Goal: Task Accomplishment & Management: Complete application form

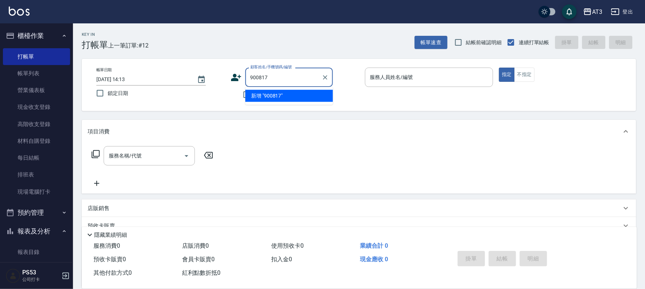
type input "900817"
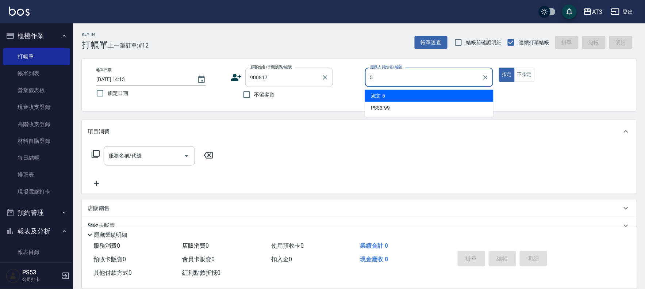
type input "淑文-5"
type button "true"
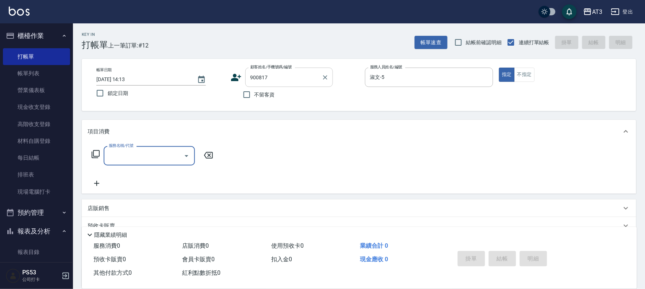
type input "2"
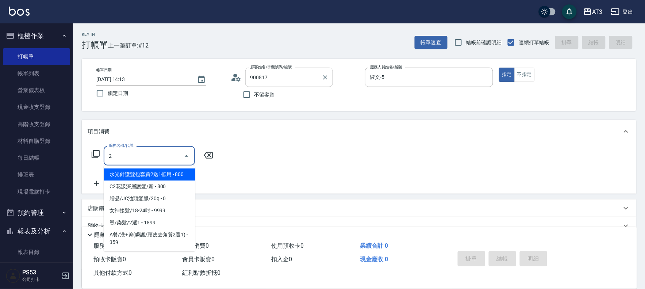
type input "[PERSON_NAME]/0907710118/900817"
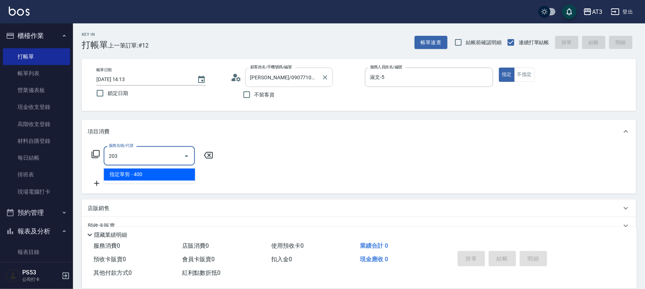
type input "指定單剪(203)"
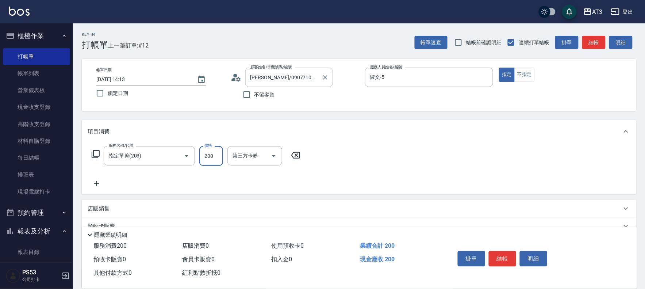
type input "200"
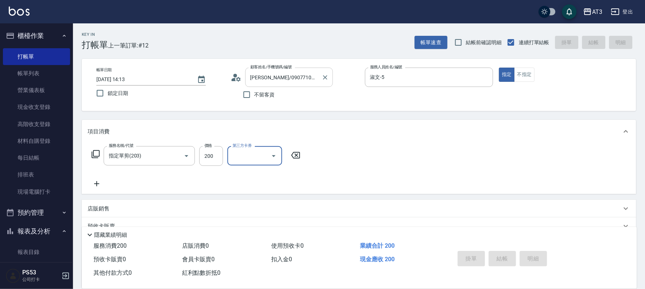
type input "[DATE] 14:57"
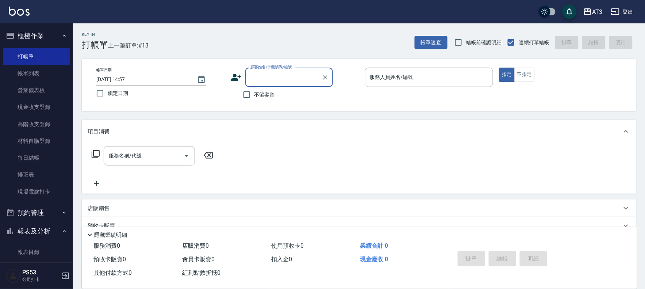
click at [296, 78] on input "顧客姓名/手機號碼/編號" at bounding box center [284, 77] width 70 height 13
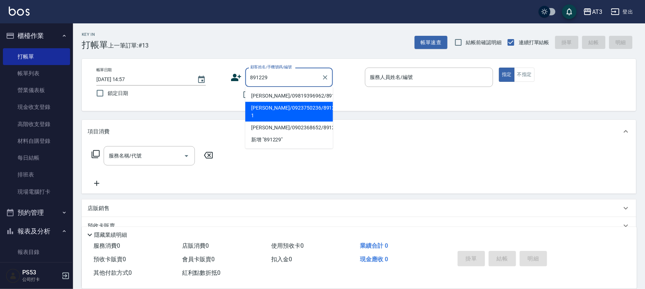
click at [280, 108] on li "[PERSON_NAME]/0923750236/891229-1" at bounding box center [289, 112] width 88 height 20
type input "[PERSON_NAME]/0923750236/891229-1"
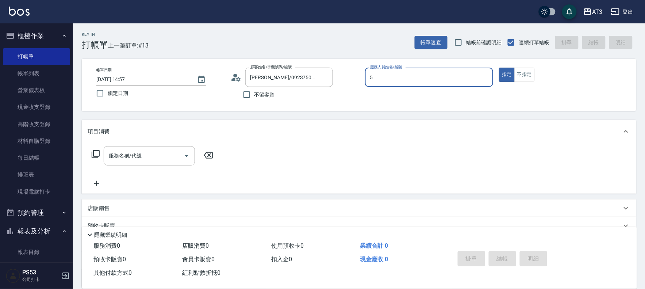
type input "淑文-5"
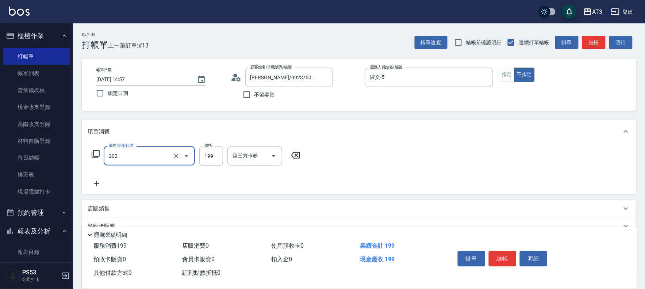
type input "不指定單剪(202)"
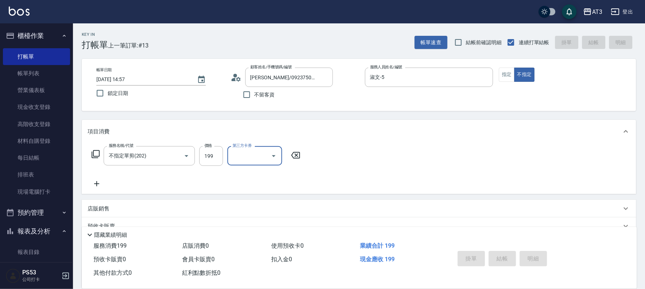
type input "[DATE] 14:58"
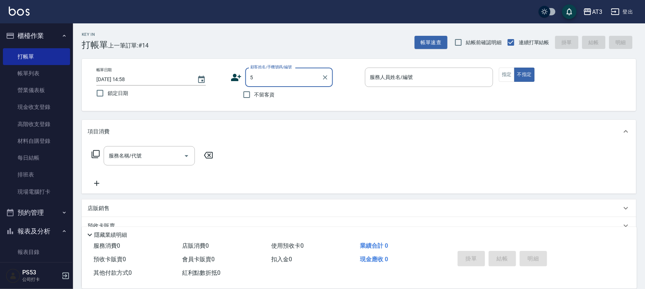
type input "5"
type input "[PERSON_NAME]/0923750236/891229-1"
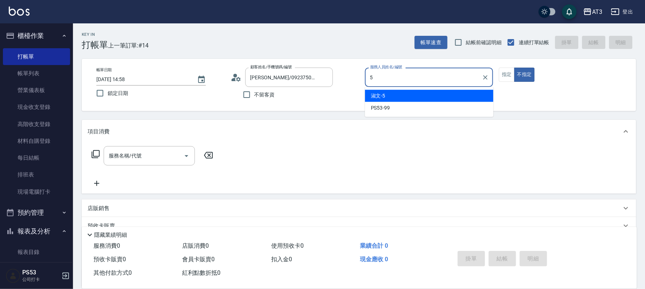
type input "5"
type button "false"
type input "淑文-5"
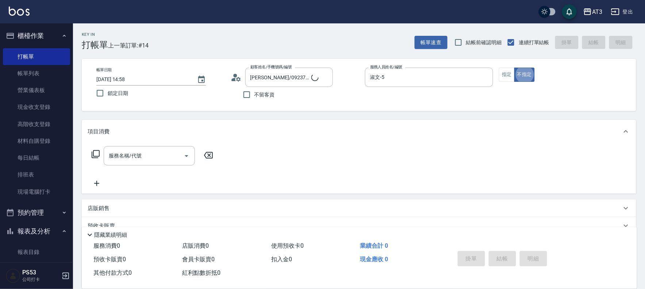
type input "5/0902352118/5"
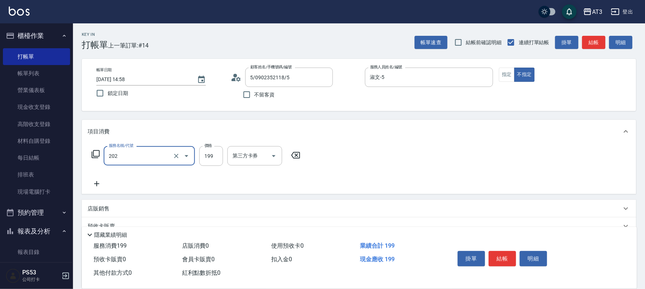
type input "不指定單剪(202)"
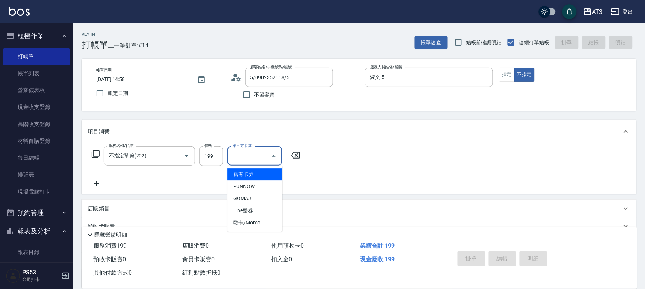
type input "[DATE] 16:06"
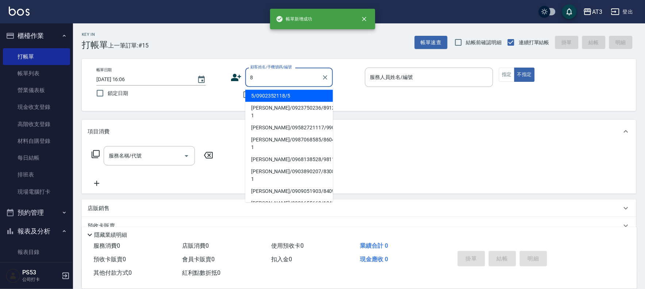
type input "5/0902352118/5"
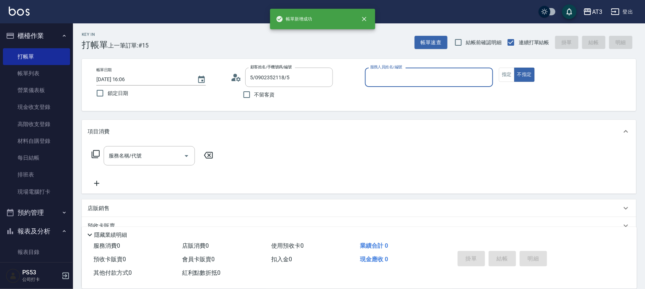
type input "8"
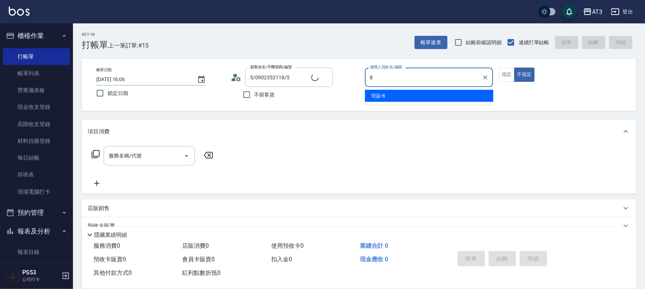
type input "巧巧/8_巧巧/8"
type input "岢諭-8"
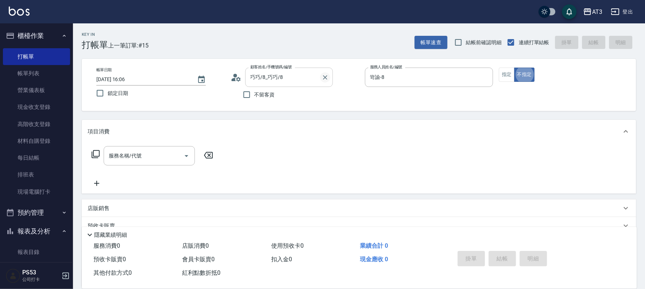
click at [327, 78] on icon "Clear" at bounding box center [325, 77] width 7 height 7
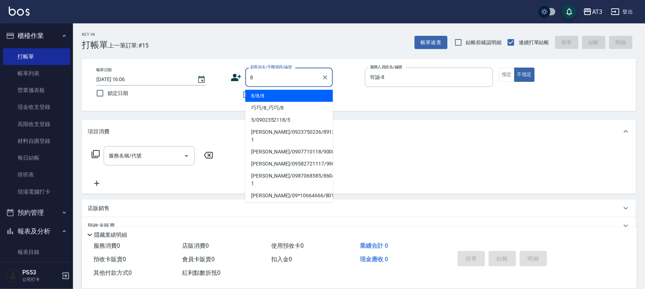
type input "8/8/8"
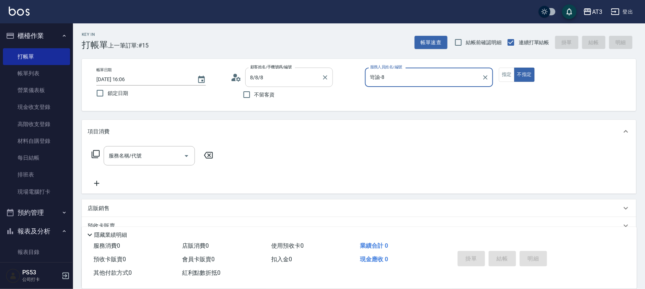
click at [514, 68] on button "不指定" at bounding box center [524, 75] width 20 height 14
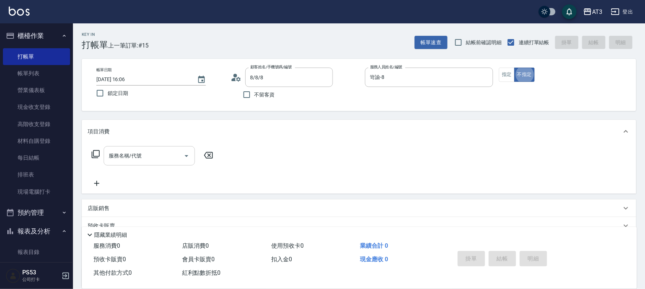
click at [143, 158] on input "服務名稱/代號" at bounding box center [144, 155] width 74 height 13
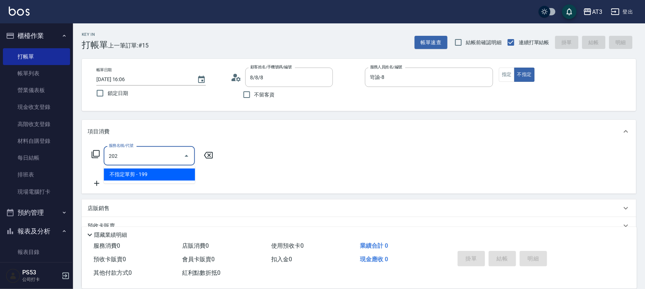
type input "不指定單剪(202)"
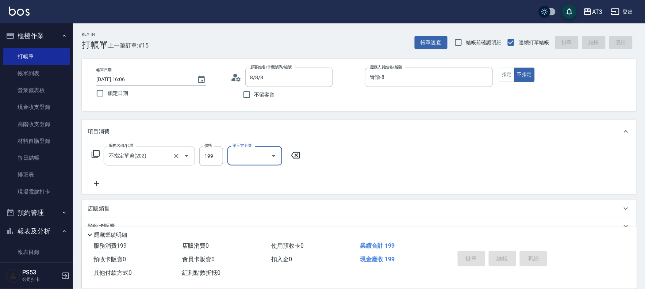
type input "[DATE] 16:07"
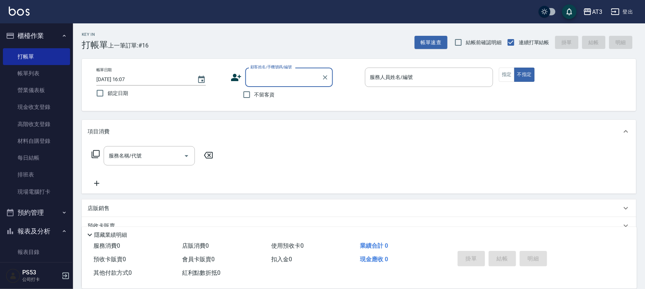
click at [51, 192] on link "現場電腦打卡" at bounding box center [36, 191] width 67 height 17
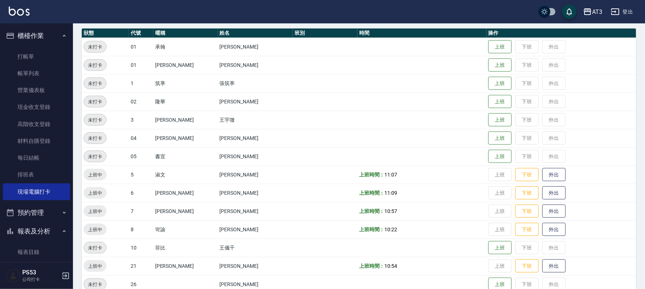
scroll to position [81, 0]
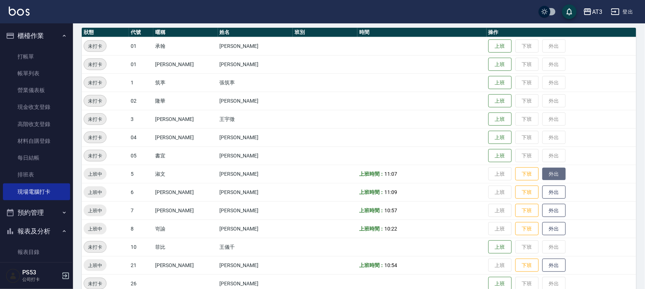
click at [542, 172] on button "外出" at bounding box center [553, 174] width 23 height 13
click at [543, 174] on button "歸來" at bounding box center [553, 174] width 23 height 13
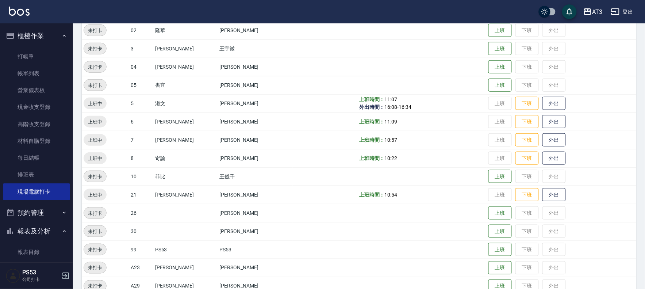
scroll to position [239, 0]
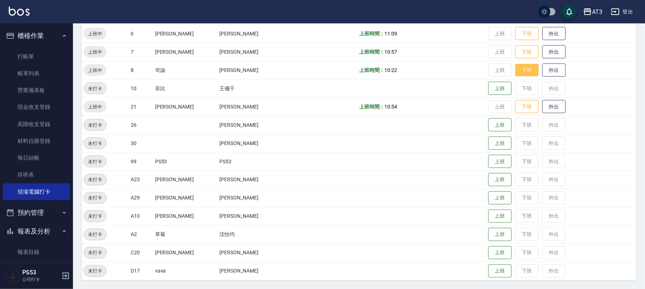
click at [515, 70] on button "下班" at bounding box center [526, 70] width 23 height 13
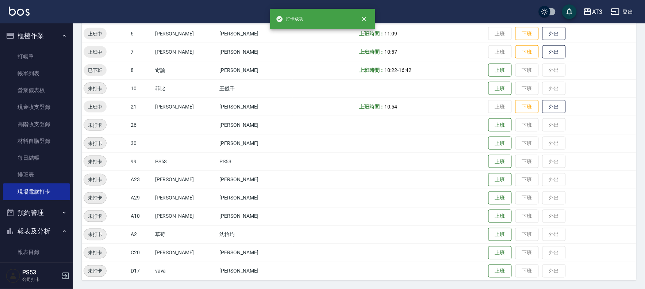
drag, startPoint x: 15, startPoint y: 50, endPoint x: 103, endPoint y: 80, distance: 92.5
click at [15, 50] on link "打帳單" at bounding box center [36, 56] width 67 height 17
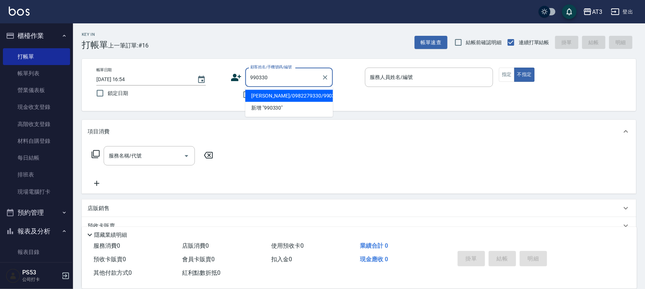
click at [296, 96] on li "[PERSON_NAME]/0982279330/990330" at bounding box center [289, 96] width 88 height 12
type input "[PERSON_NAME]/0982279330/990330"
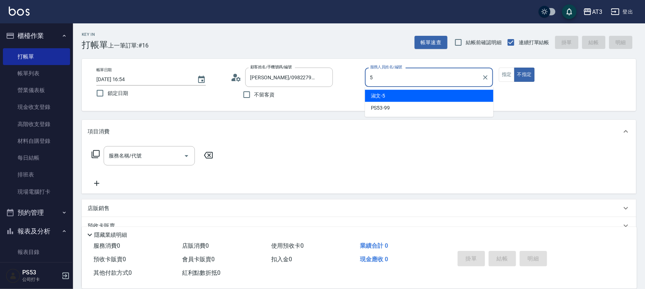
type input "淑文-5"
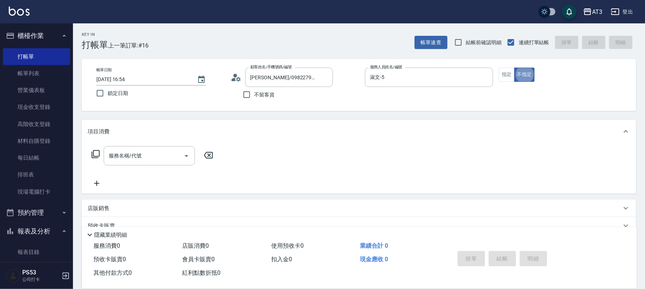
type button "false"
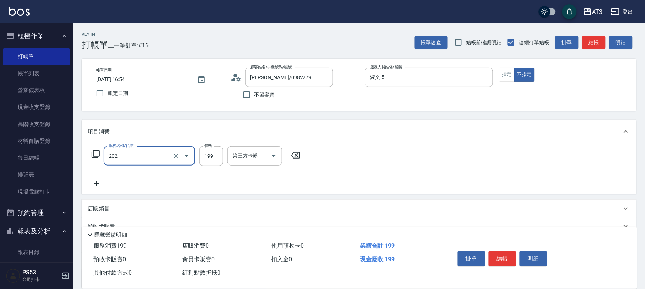
type input "不指定單剪(202)"
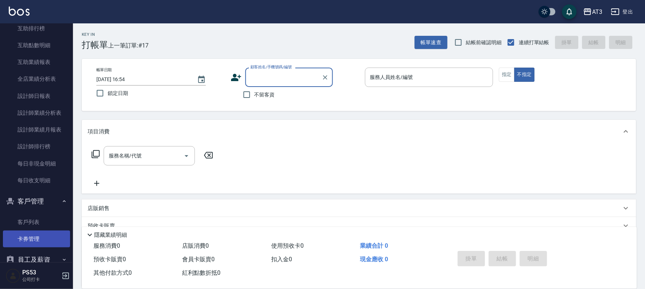
scroll to position [289, 0]
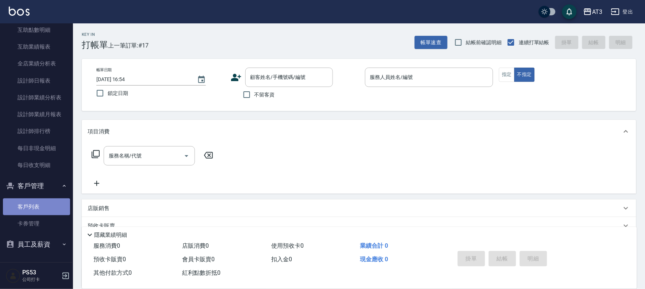
click at [37, 202] on link "客戶列表" at bounding box center [36, 206] width 67 height 17
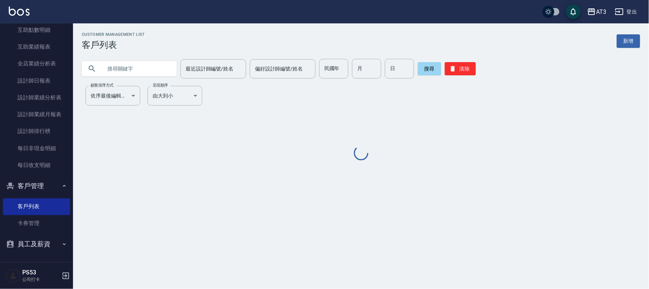
click at [142, 72] on input "text" at bounding box center [136, 69] width 69 height 20
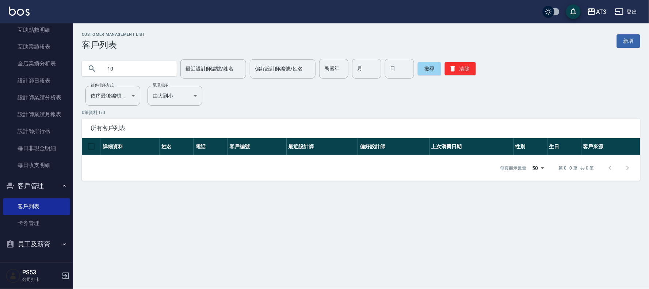
type input "1"
type input "黃"
click at [123, 65] on input "黃" at bounding box center [136, 69] width 69 height 20
type input "1000114"
click at [463, 70] on button "清除" at bounding box center [460, 68] width 31 height 13
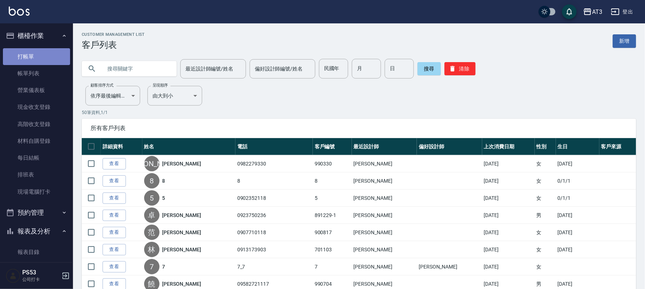
click at [55, 52] on link "打帳單" at bounding box center [36, 56] width 67 height 17
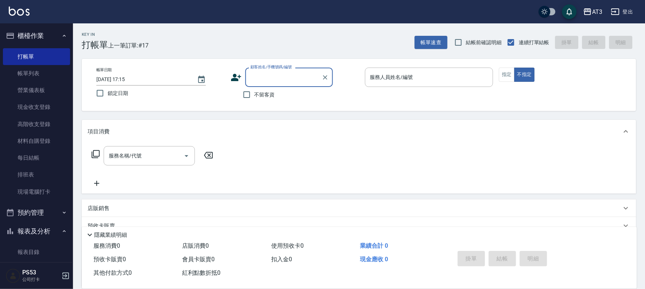
click at [271, 69] on label "顧客姓名/手機號碼/編號" at bounding box center [271, 66] width 42 height 5
click at [271, 71] on input "顧客姓名/手機號碼/編號" at bounding box center [284, 77] width 70 height 13
click at [237, 74] on icon at bounding box center [236, 77] width 11 height 11
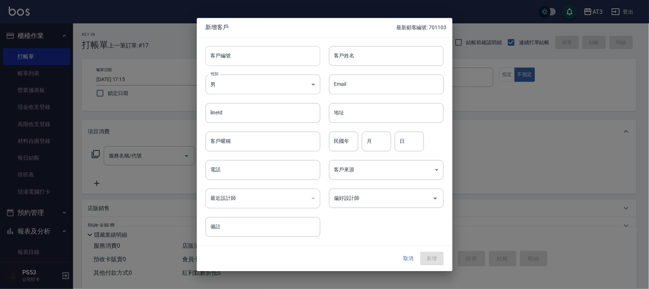
click at [268, 64] on input "客戶編號" at bounding box center [263, 56] width 115 height 20
type input "1030615"
type input "[PERSON_NAME]"
type input "103"
type input "06"
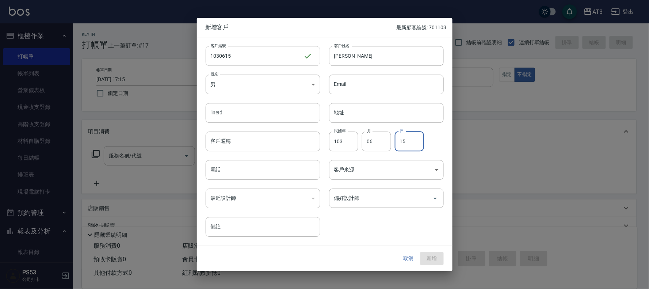
type input "15"
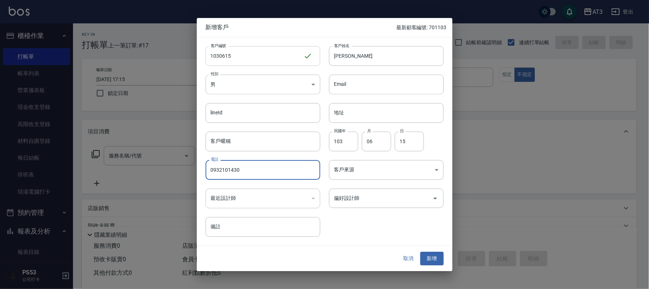
type input "0932101430"
click at [420, 252] on button "新增" at bounding box center [431, 259] width 23 height 14
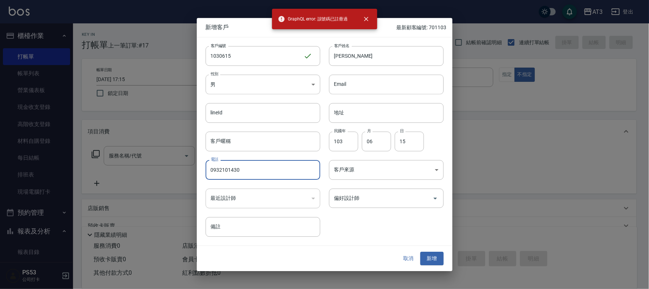
drag, startPoint x: 232, startPoint y: 172, endPoint x: 206, endPoint y: 171, distance: 25.9
click at [206, 171] on input "0932101430" at bounding box center [263, 170] width 115 height 20
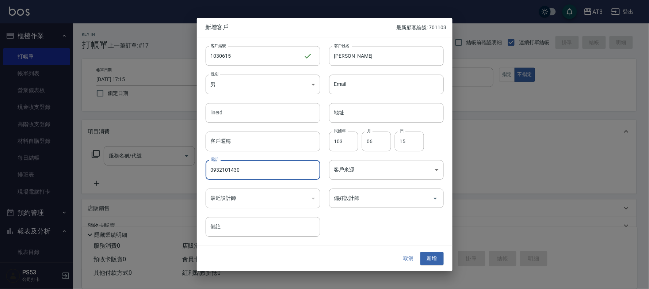
click at [408, 258] on button "取消" at bounding box center [408, 259] width 23 height 14
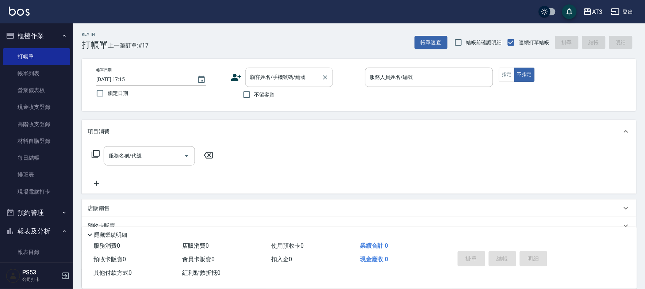
click at [286, 74] on div "顧客姓名/手機號碼/編號 顧客姓名/手機號碼/編號" at bounding box center [289, 77] width 88 height 19
paste input "0932101430"
type input "0932101430"
click at [323, 75] on icon "Clear" at bounding box center [325, 77] width 7 height 7
click at [235, 78] on icon at bounding box center [236, 77] width 10 height 7
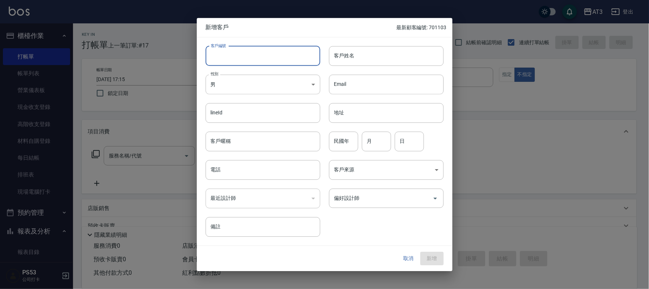
click at [257, 59] on input "客戶編號" at bounding box center [263, 56] width 115 height 20
type input "1030615"
click at [349, 59] on input "客戶姓名" at bounding box center [386, 56] width 115 height 20
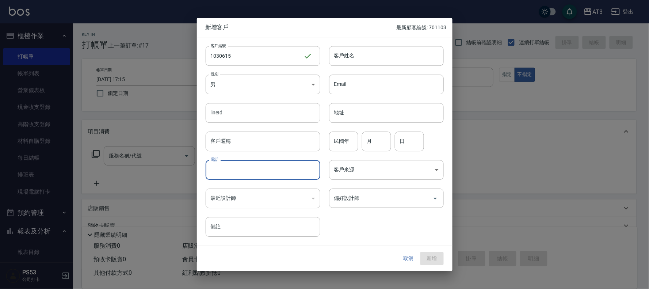
click at [254, 173] on input "電話" at bounding box center [263, 170] width 115 height 20
paste input "0932101430"
type input "0932101430"
click at [359, 57] on input "客戶姓名" at bounding box center [386, 56] width 115 height 20
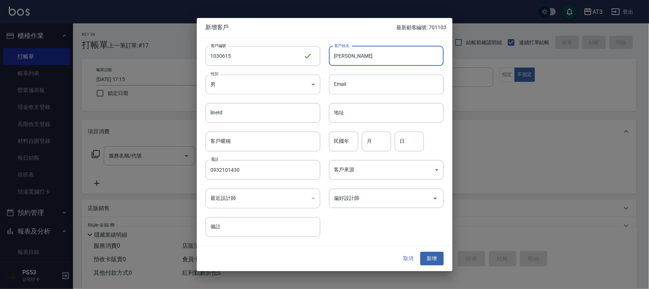
type input "[PERSON_NAME]"
type input "103"
type input "6"
type input "15"
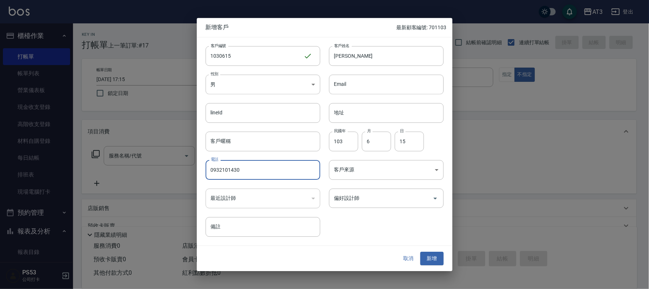
click at [427, 254] on button "新增" at bounding box center [431, 259] width 23 height 14
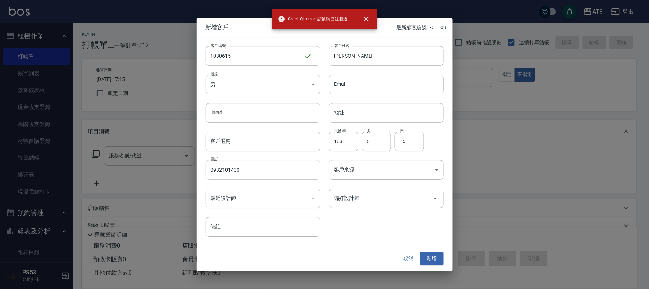
click at [253, 169] on input "0932101430" at bounding box center [263, 170] width 115 height 20
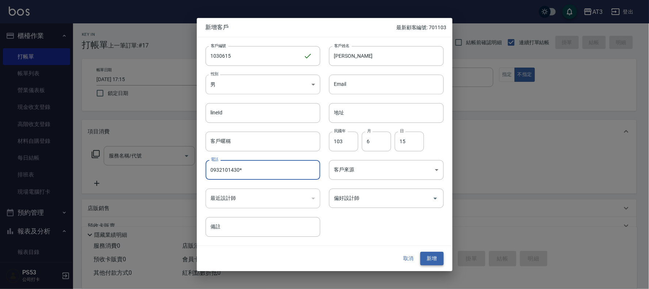
type input "0932101430*"
click at [436, 258] on button "新增" at bounding box center [431, 259] width 23 height 14
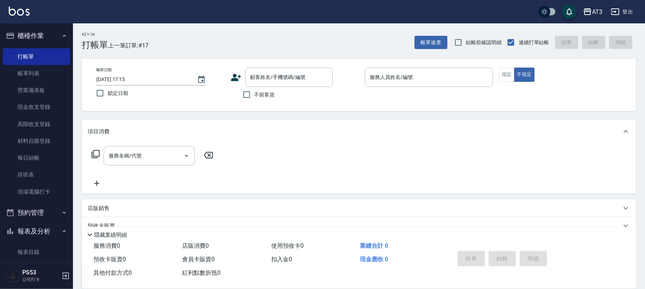
click at [231, 75] on icon at bounding box center [236, 77] width 11 height 11
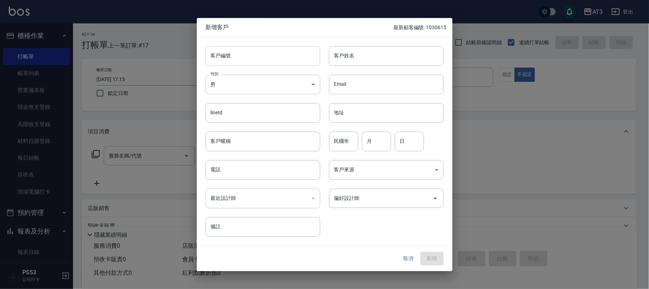
click at [238, 56] on input "客戶編號" at bounding box center [263, 56] width 115 height 20
type input "060509"
type input "[PERSON_NAME]"
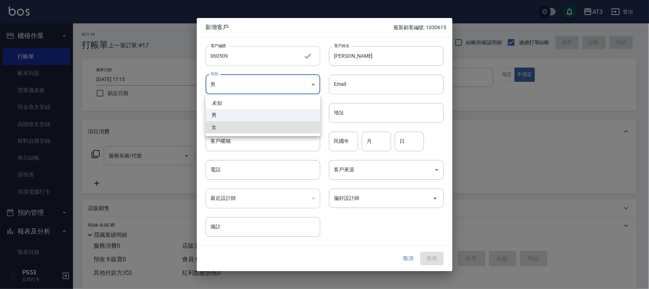
type input "[DEMOGRAPHIC_DATA]"
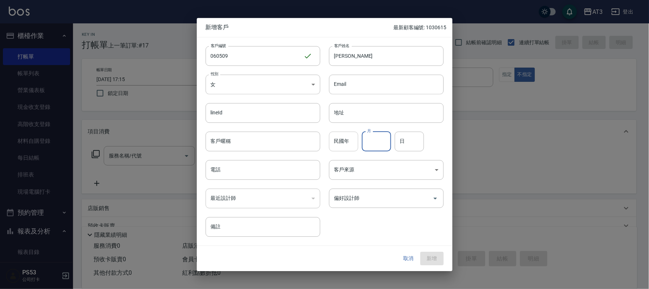
drag, startPoint x: 341, startPoint y: 139, endPoint x: 334, endPoint y: 137, distance: 6.9
click at [341, 139] on input "民國年" at bounding box center [343, 141] width 29 height 20
type input "**"
click at [380, 145] on input "月" at bounding box center [376, 141] width 29 height 20
type input "05"
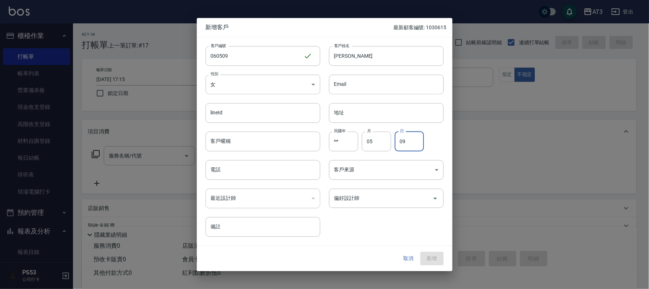
type input "09"
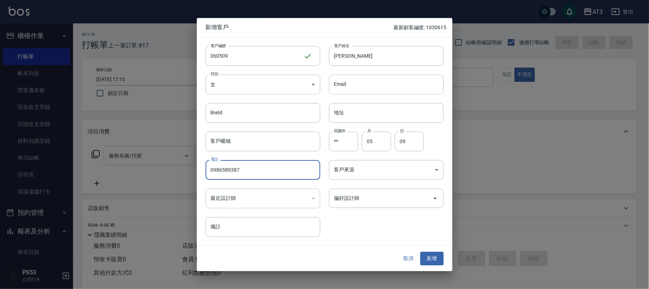
type input "0986589387"
click at [420, 252] on button "新增" at bounding box center [431, 259] width 23 height 14
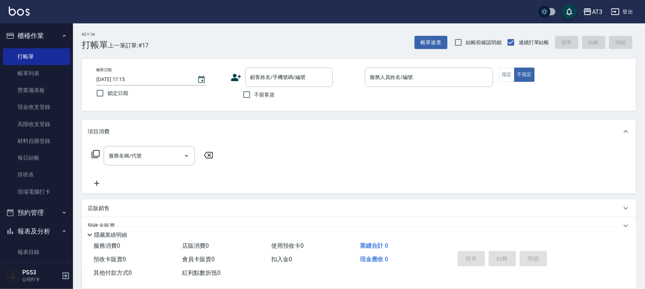
click at [235, 79] on icon at bounding box center [236, 77] width 10 height 7
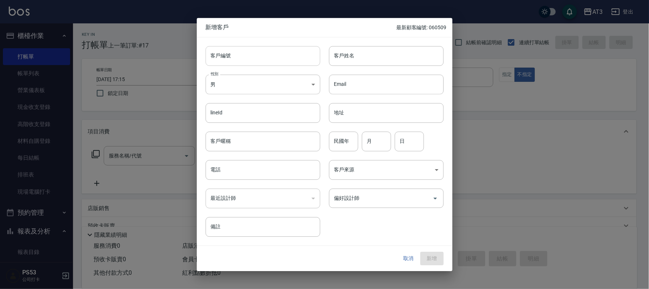
click at [270, 59] on input "客戶編號" at bounding box center [263, 56] width 115 height 20
type input "660703"
type input "[PERSON_NAME]"
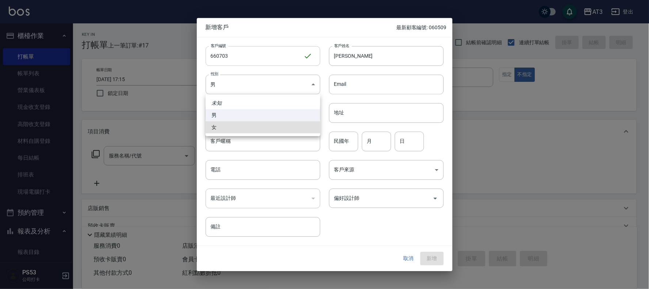
type input "[DEMOGRAPHIC_DATA]"
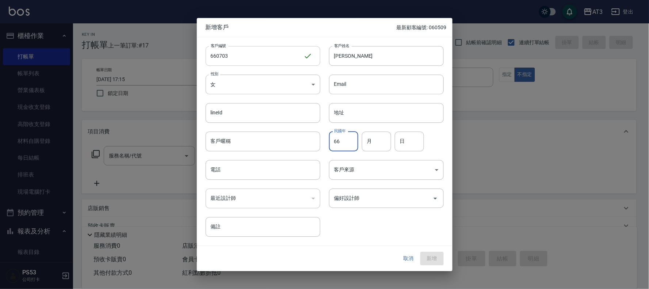
type input "66"
type input "7"
type input "3"
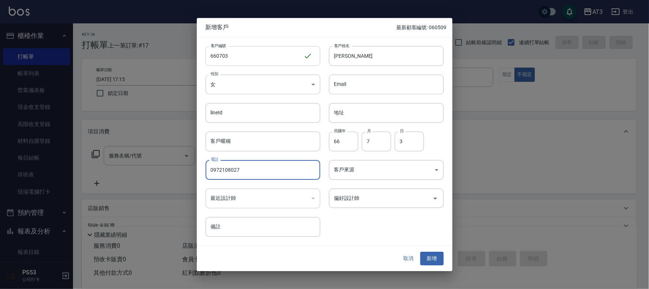
type input "0972108027"
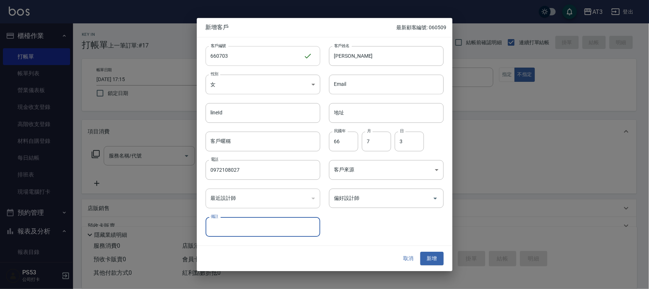
click at [420, 252] on button "新增" at bounding box center [431, 259] width 23 height 14
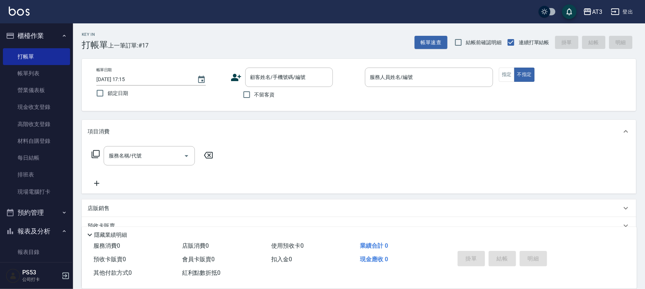
click at [235, 75] on icon at bounding box center [236, 77] width 10 height 7
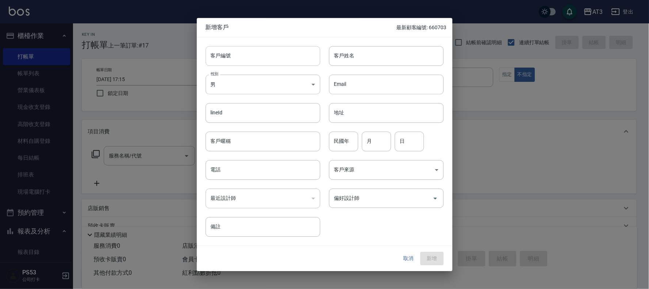
click at [254, 58] on input "客戶編號" at bounding box center [263, 56] width 115 height 20
type input "60"
click at [221, 23] on div "新增客戶 最新顧客編號: 660703" at bounding box center [325, 27] width 256 height 19
click at [348, 55] on input "88" at bounding box center [386, 56] width 115 height 20
type input "8"
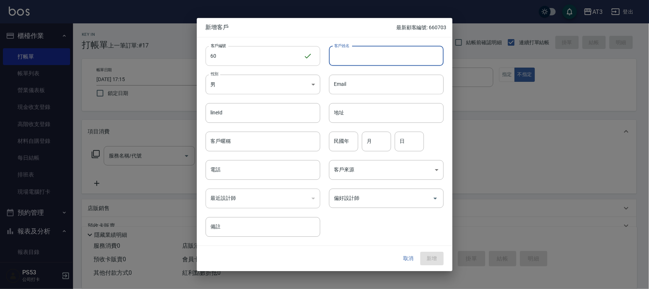
click at [265, 50] on input "60" at bounding box center [255, 56] width 98 height 20
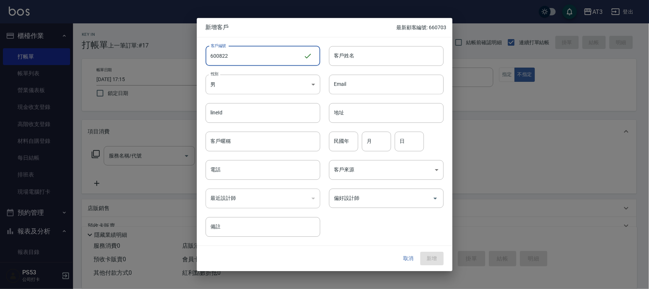
type input "600822"
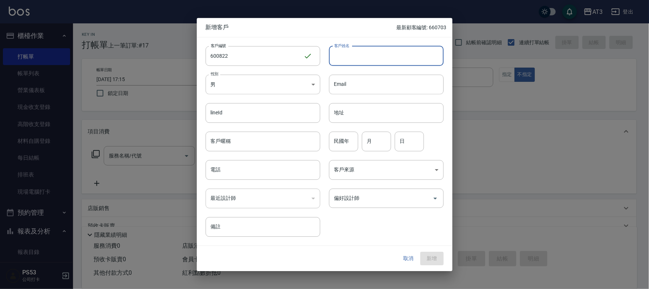
click at [348, 55] on input "客戶姓名" at bounding box center [386, 56] width 115 height 20
click at [336, 56] on input "[PERSON_NAME]?" at bounding box center [386, 56] width 115 height 20
click at [341, 55] on input "[PERSON_NAME]?" at bounding box center [386, 56] width 115 height 20
type input "[PERSON_NAME]?"
click at [309, 89] on body "AT3 登出 櫃檯作業 打帳單 帳單列表 營業儀表板 現金收支登錄 高階收支登錄 材料自購登錄 每日結帳 排班表 現場電腦打卡 預約管理 預約管理 單日預約紀…" at bounding box center [324, 178] width 649 height 356
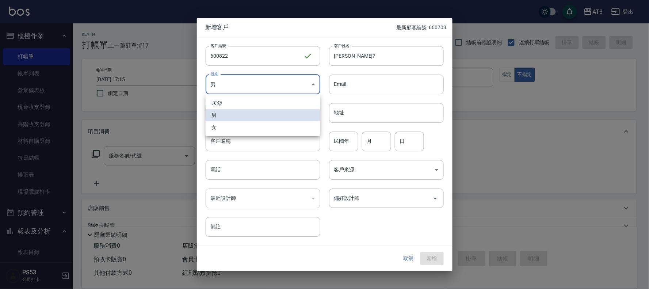
click at [287, 123] on li "女" at bounding box center [263, 127] width 115 height 12
type input "[DEMOGRAPHIC_DATA]"
click at [339, 137] on input "民國年" at bounding box center [343, 141] width 29 height 20
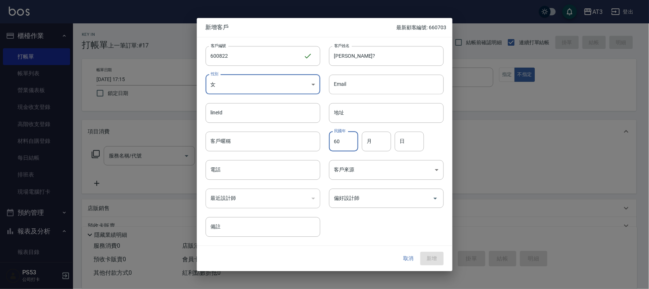
type input "60"
type input "8"
type input "22"
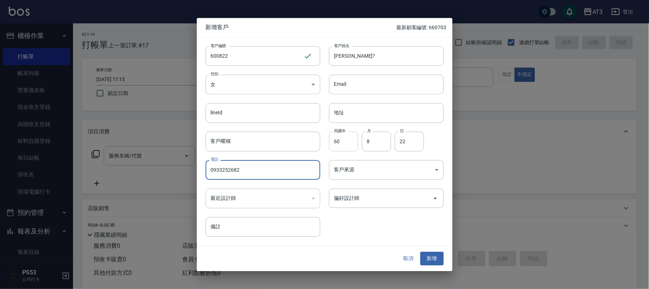
type input "0933252682"
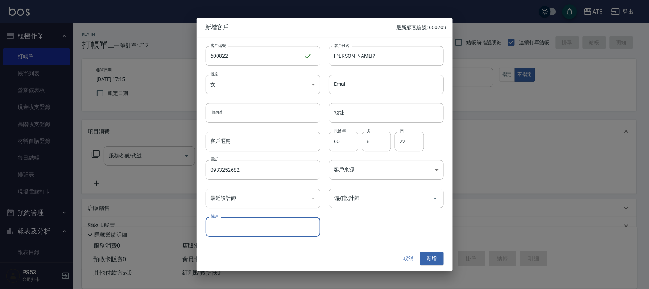
click at [420, 252] on button "新增" at bounding box center [431, 259] width 23 height 14
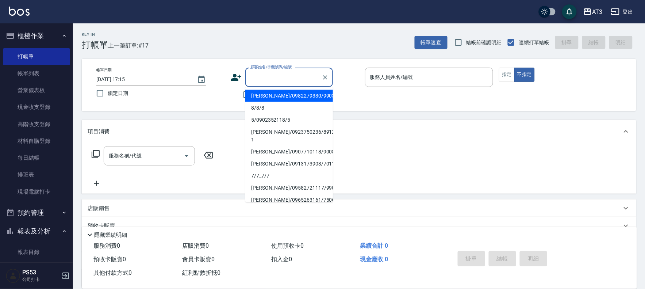
click at [294, 79] on input "顧客姓名/手機號碼/編號" at bounding box center [284, 77] width 70 height 13
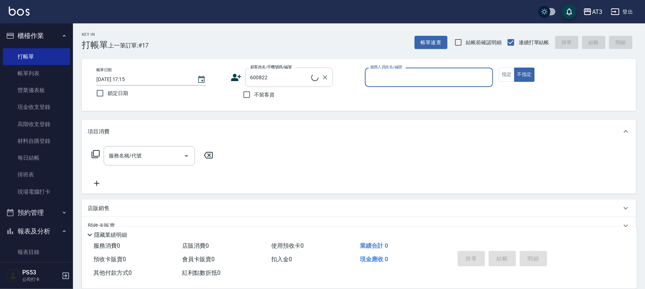
type input "[PERSON_NAME]?/0933252682/600822"
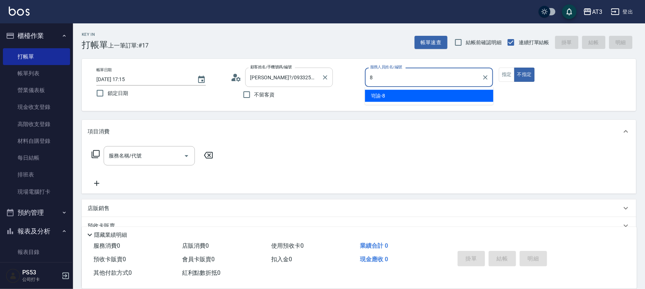
type input "岢諭-8"
type button "false"
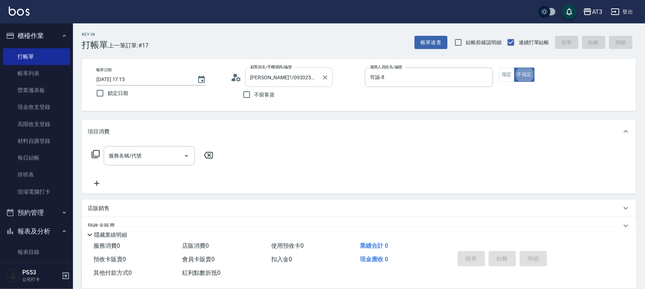
scroll to position [16, 0]
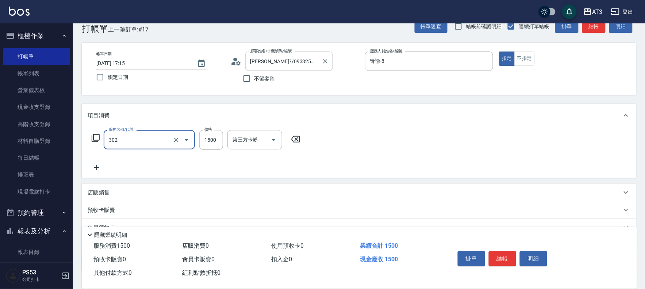
type input "設計燙髮(302)"
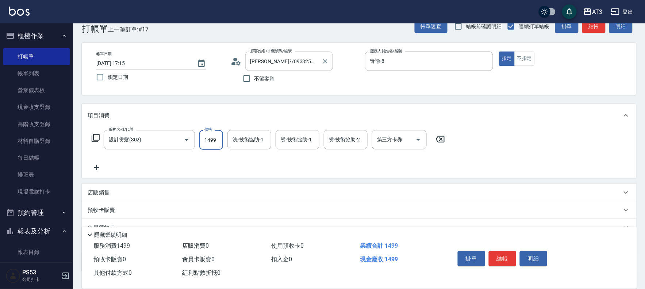
type input "1499"
type input "[PERSON_NAME]-21"
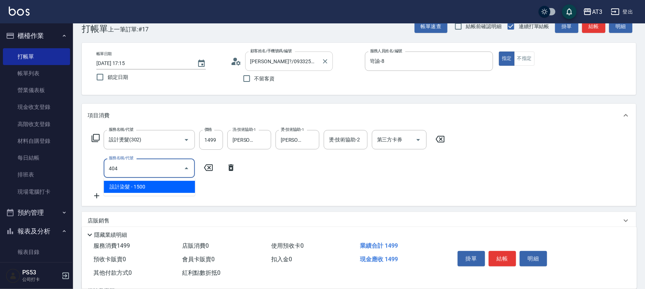
type input "設計染髮(404)"
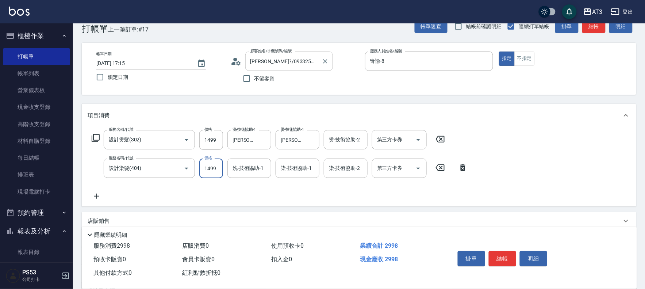
type input "1499"
type input "[PERSON_NAME]-21"
type input "1"
type input "[PERSON_NAME]-21"
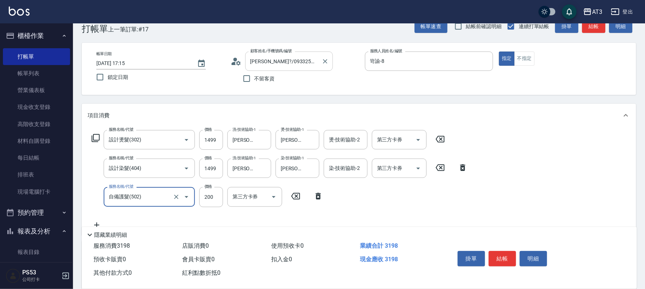
type input "自備護髮(502)"
type input "800"
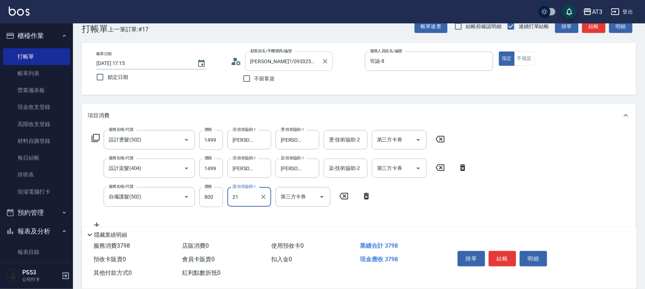
type input "[PERSON_NAME]-21"
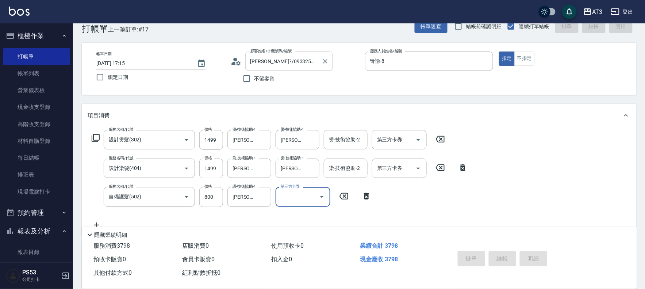
type input "[DATE] 17:21"
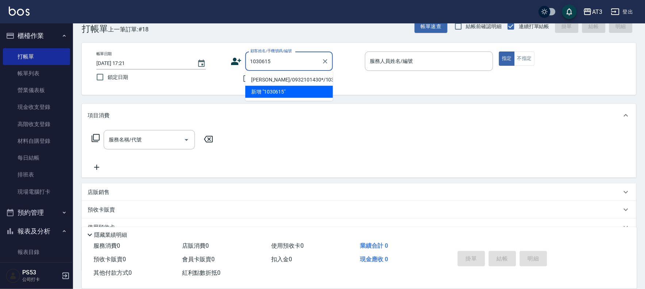
type input "[PERSON_NAME]/0932101430*/1030615"
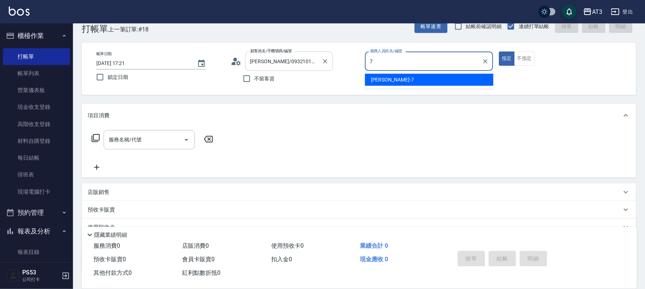
type input "子晴-7"
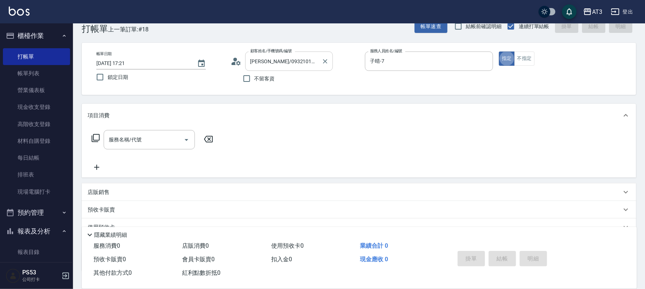
type button "true"
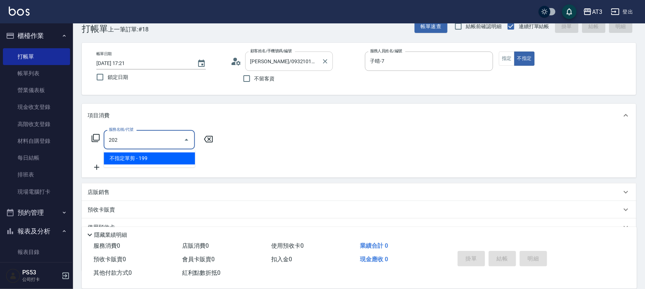
type input "不指定單剪(202)"
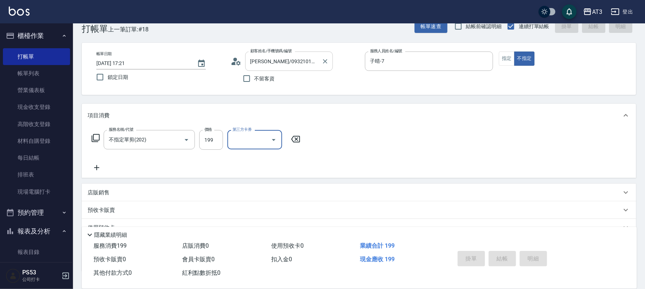
type input "[DATE] 17:22"
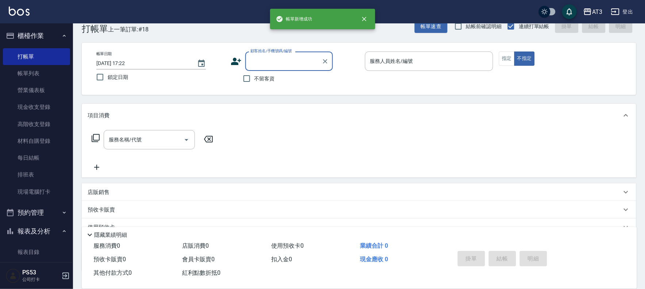
scroll to position [0, 0]
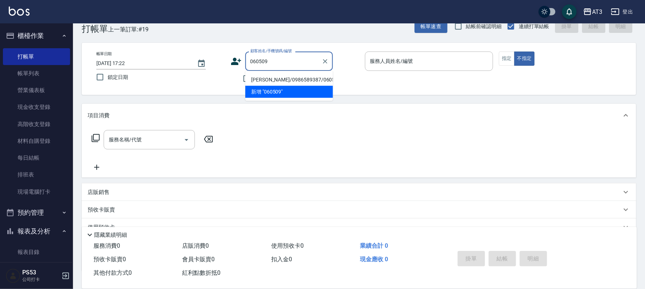
type input "[PERSON_NAME]/0986589387/060509"
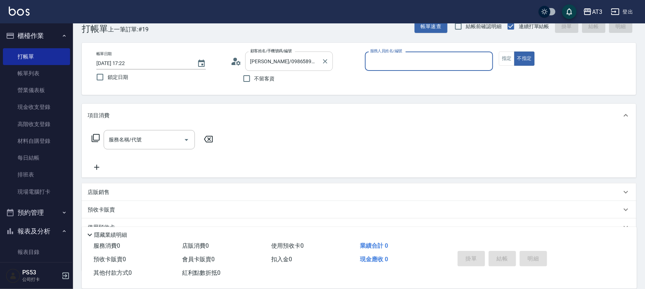
type input "1"
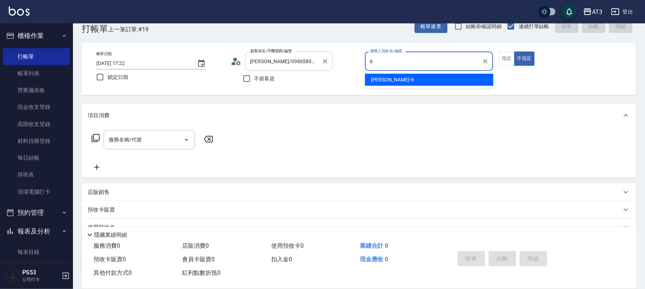
type input "詩雅-6"
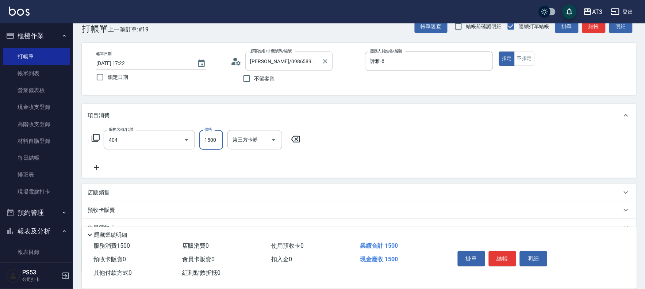
type input "設計染髮(404)"
type input "1099"
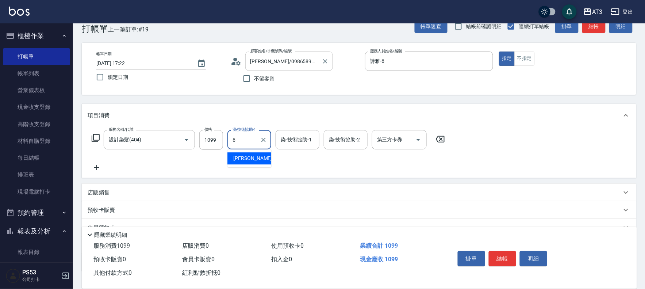
type input "詩雅-6"
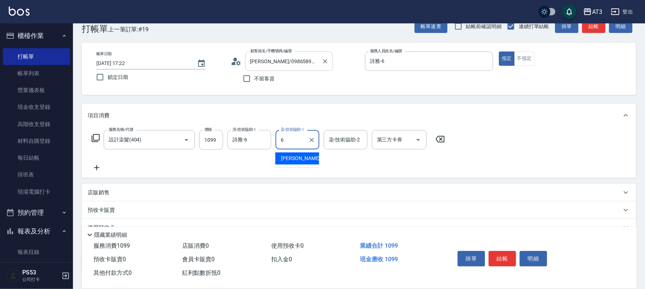
type input "詩雅-6"
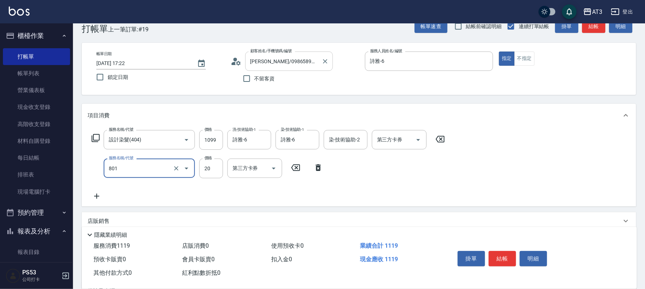
type input "潤絲(801)"
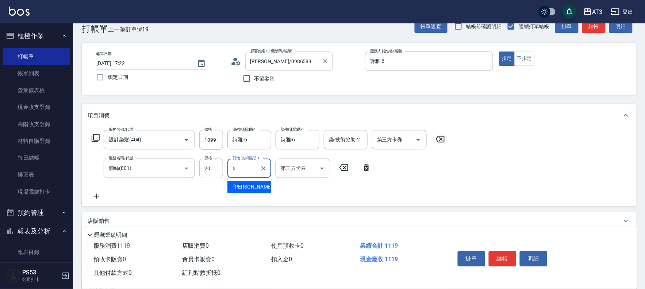
type input "詩雅-6"
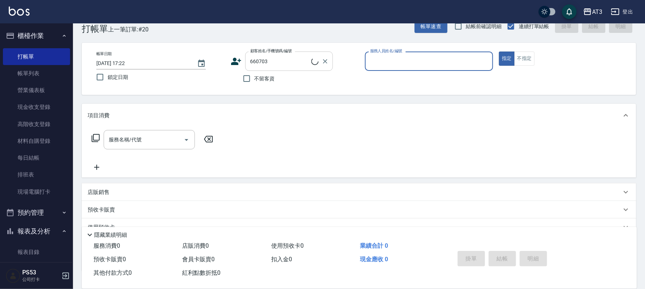
type input "[PERSON_NAME]/0972108027/660703"
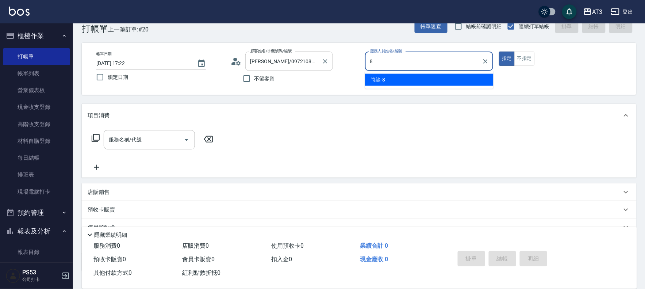
type input "岢諭-8"
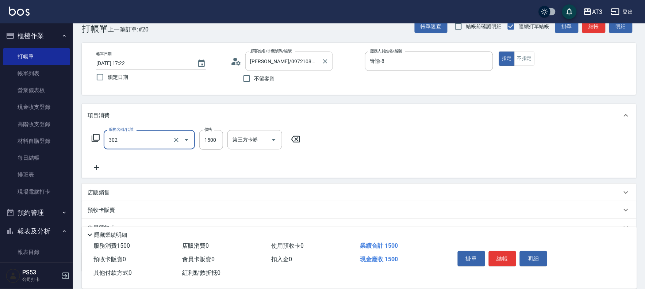
type input "設計燙髮(302)"
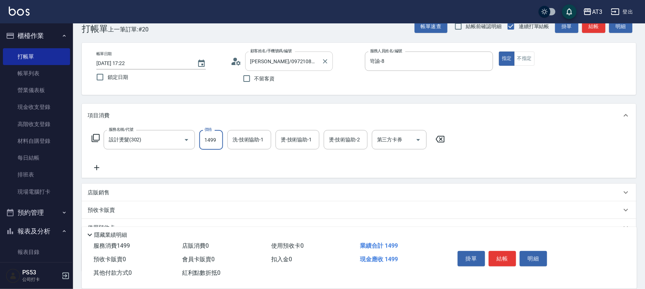
type input "1499"
type input "[PERSON_NAME]-21"
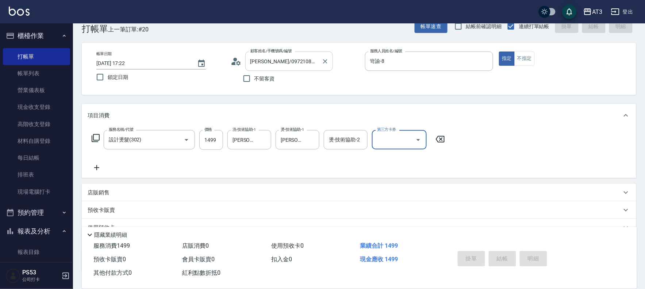
type input "[DATE] 17:23"
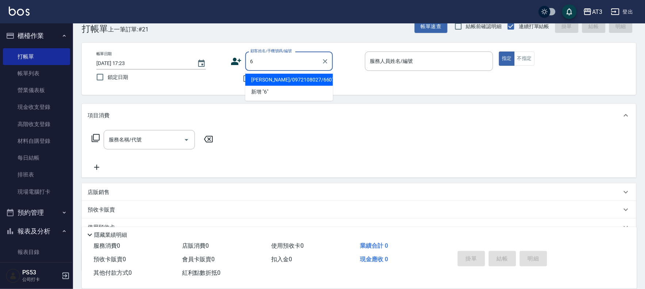
type input "6"
type input "[PERSON_NAME]/0972108027/660703"
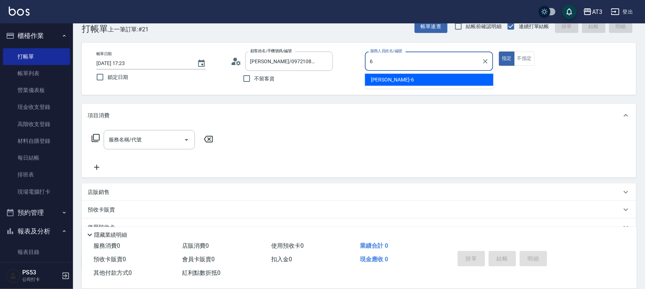
type input "詩雅-6"
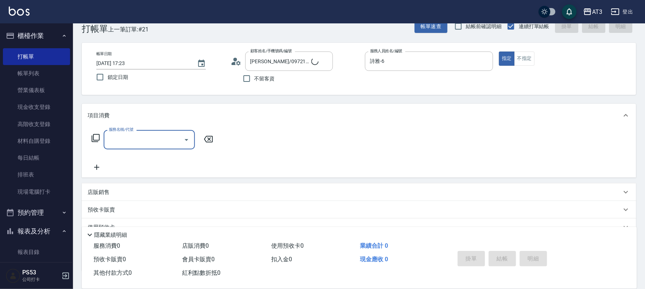
type input "6/30_辣椒/6"
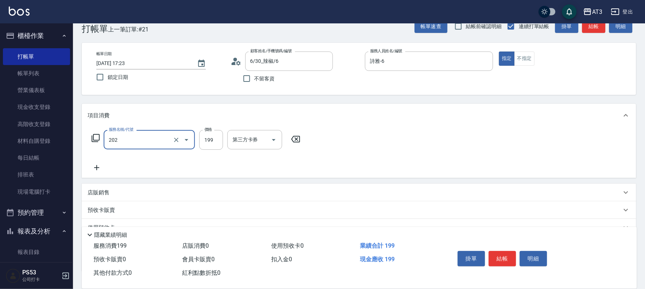
type input "不指定單剪(202)"
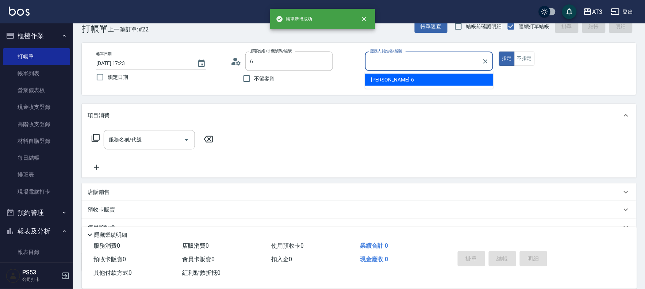
type input "6/30_辣椒/6"
type input "詩雅-6"
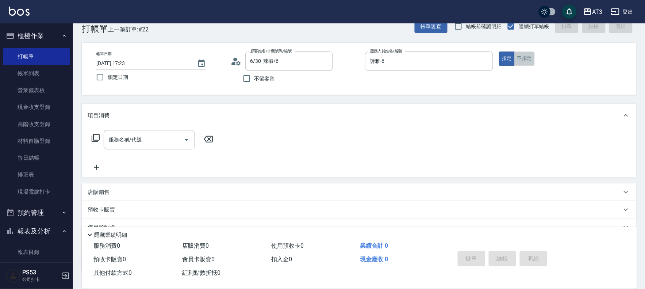
click at [518, 61] on button "不指定" at bounding box center [524, 58] width 20 height 14
click at [141, 140] on div "服務名稱/代號 服務名稱/代號" at bounding box center [149, 139] width 91 height 19
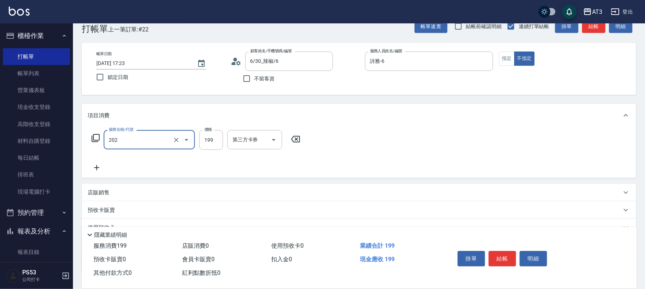
type input "不指定單剪(202)"
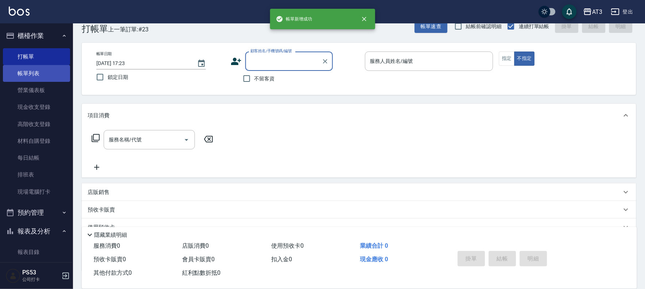
click at [54, 69] on link "帳單列表" at bounding box center [36, 73] width 67 height 17
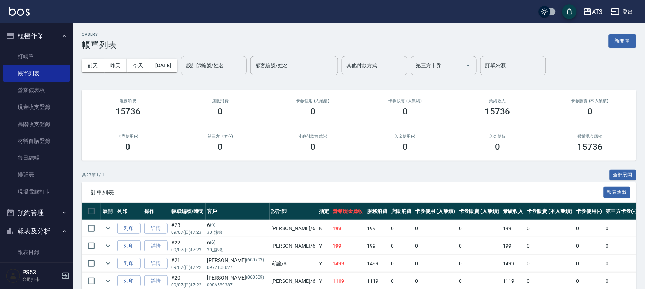
scroll to position [81, 0]
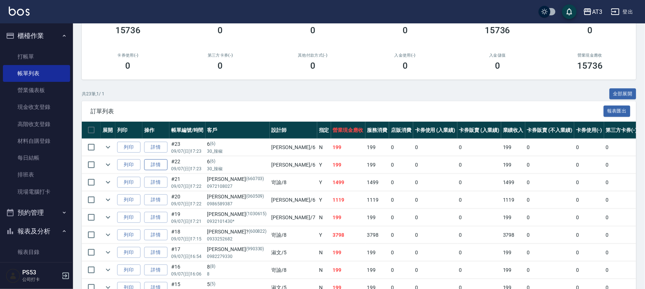
click at [162, 162] on link "詳情" at bounding box center [155, 164] width 23 height 11
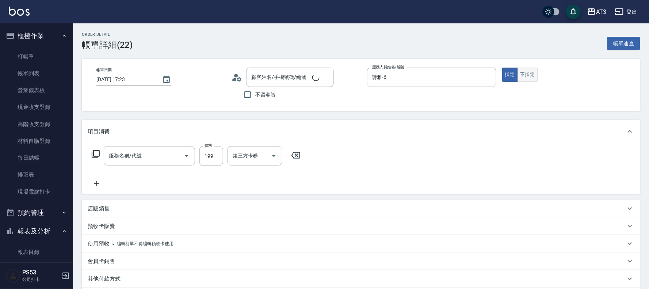
type input "[DATE] 17:23"
type input "詩雅-6"
click at [527, 75] on button "不指定" at bounding box center [527, 75] width 20 height 14
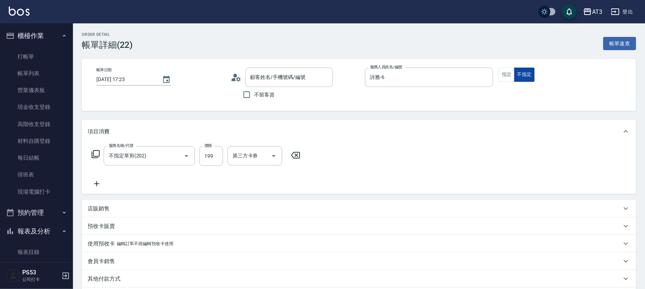
type input "不指定單剪(202)"
type input "6/30_辣椒/6"
type button "false"
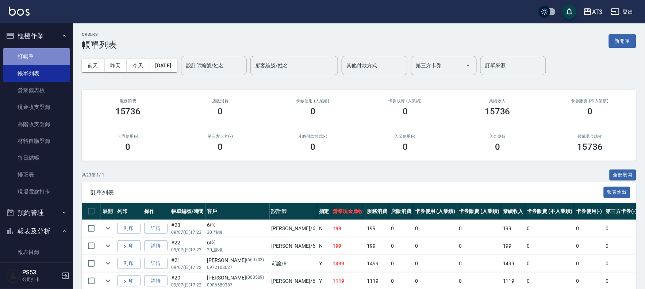
click at [51, 57] on link "打帳單" at bounding box center [36, 56] width 67 height 17
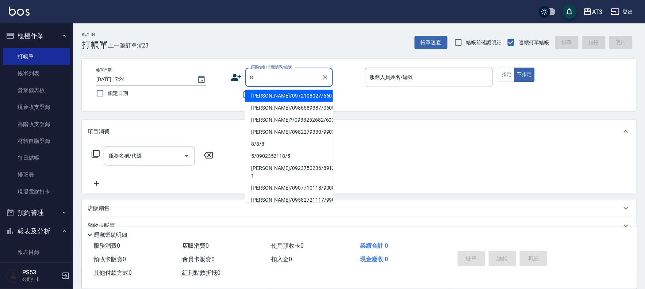
type input "[PERSON_NAME]/0972108027/660703"
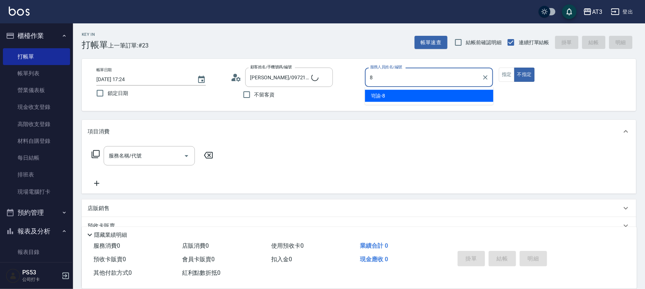
type input "岢諭-8"
type button "false"
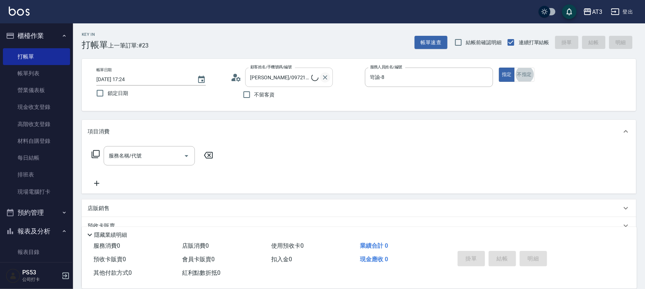
click at [327, 77] on icon "Clear" at bounding box center [325, 77] width 7 height 7
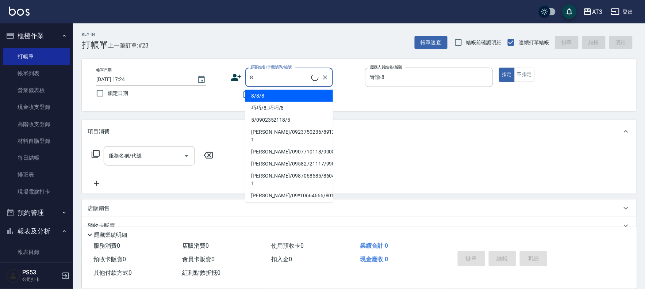
drag, startPoint x: 274, startPoint y: 90, endPoint x: 336, endPoint y: 93, distance: 62.1
click at [274, 90] on li "8/8/8" at bounding box center [289, 96] width 88 height 12
type input "8/8/8"
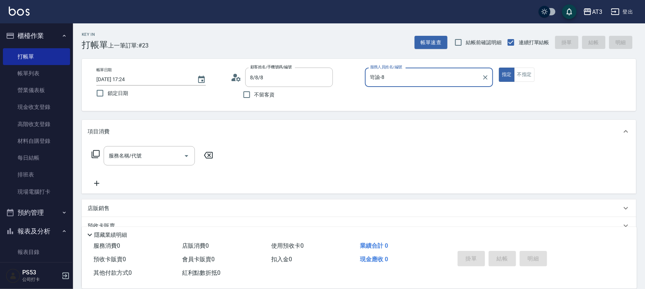
click at [138, 159] on div "服務名稱/代號 服務名稱/代號" at bounding box center [149, 155] width 91 height 19
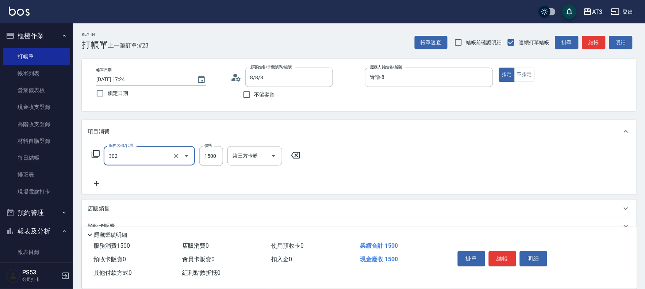
type input "設計燙髮(302)"
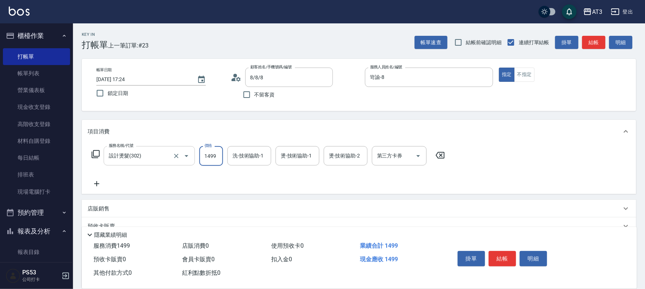
type input "1499"
type input "[PERSON_NAME]-21"
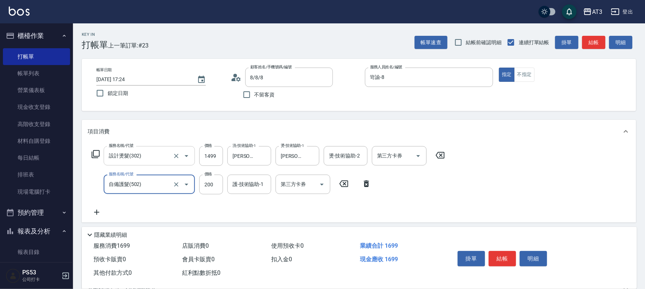
type input "自備護髮(502)"
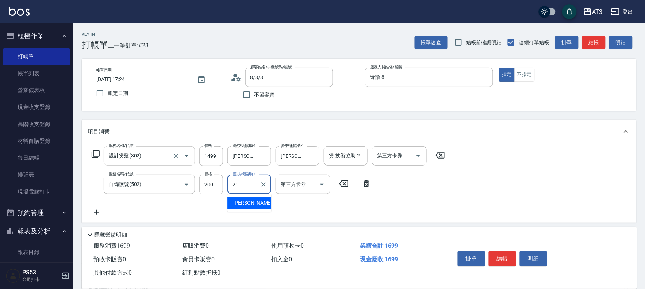
type input "[PERSON_NAME]-21"
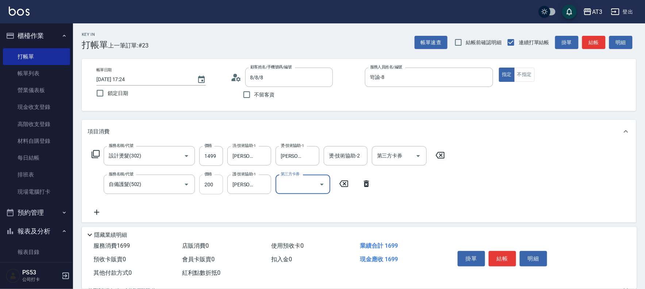
click at [207, 189] on input "200" at bounding box center [211, 184] width 24 height 20
type input "400"
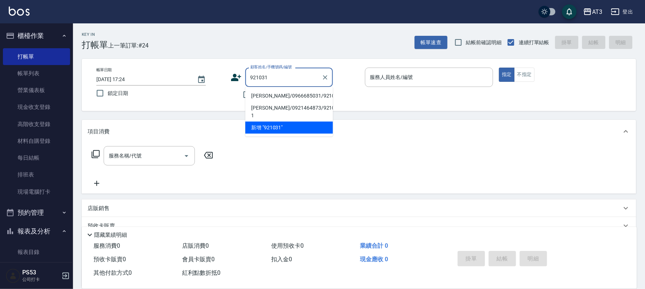
type input "[PERSON_NAME]/0966685031/921031"
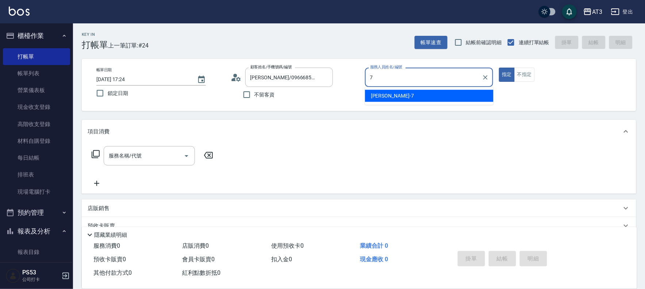
type input "子晴-7"
type button "true"
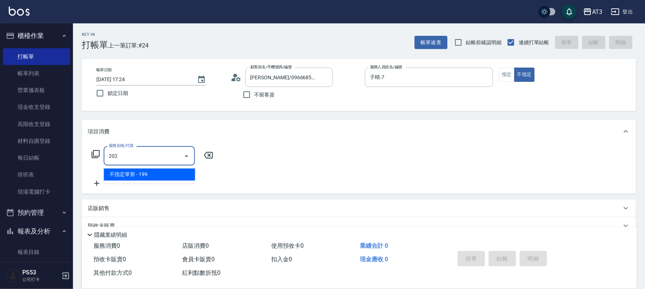
type input "不指定單剪(202)"
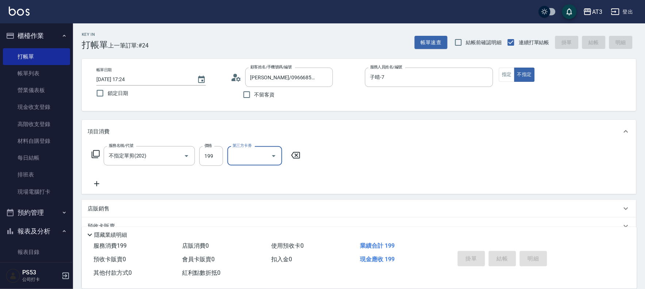
type input "[DATE] 17:25"
